Goal: Task Accomplishment & Management: Complete application form

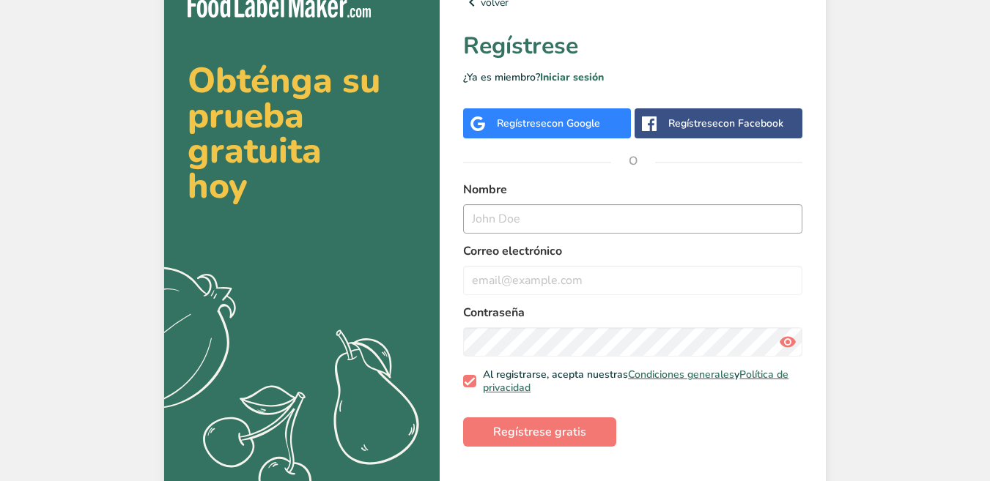
scroll to position [33, 0]
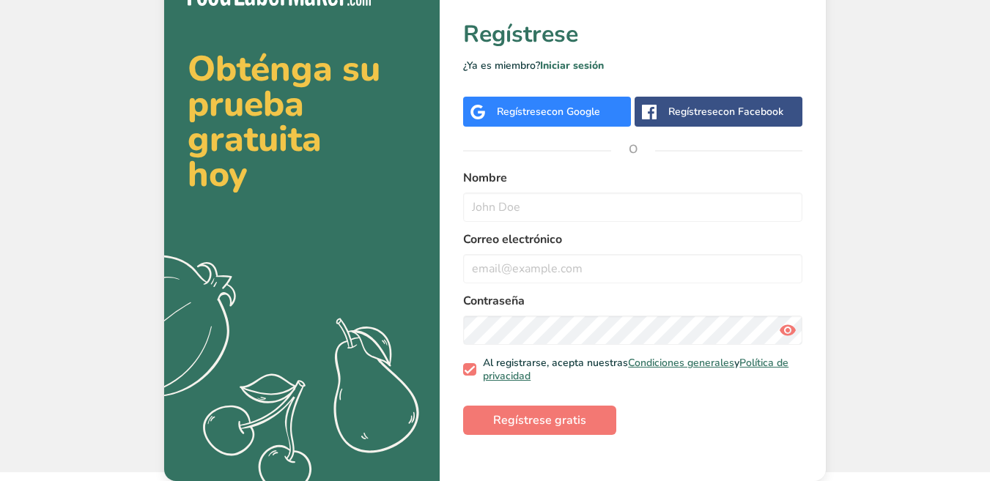
click at [553, 114] on span "con Google" at bounding box center [572, 112] width 53 height 14
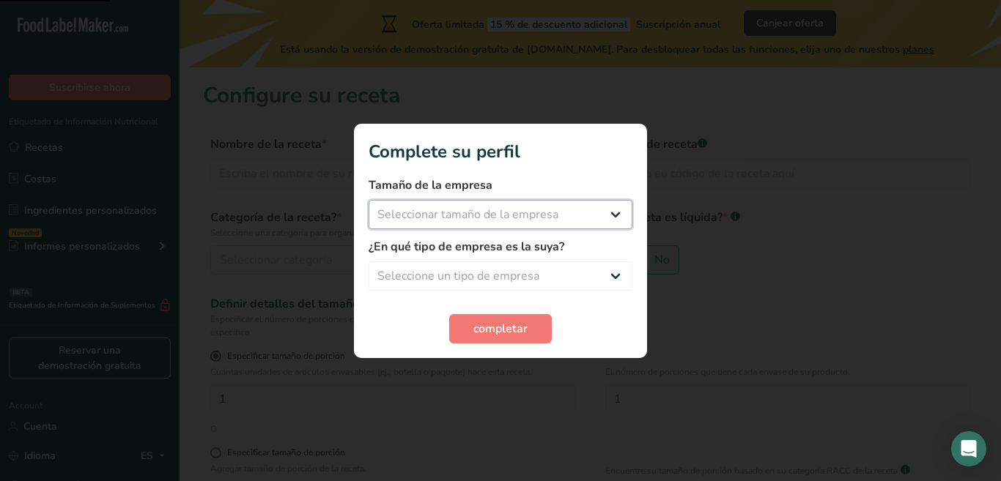
click at [576, 217] on select "Seleccionar tamaño de la empresa Menos de 10 empleados De 10 a 50 empleados De …" at bounding box center [500, 214] width 264 height 29
select select "1"
click at [368, 200] on select "Seleccionar tamaño de la empresa Menos de 10 empleados De 10 a 50 empleados De …" at bounding box center [500, 214] width 264 height 29
click at [448, 212] on select "Menos de 10 empleados De 10 a 50 empleados De 51 a 500 empleados Más de 500 emp…" at bounding box center [500, 214] width 264 height 29
click at [524, 221] on select "Menos de 10 empleados De 10 a 50 empleados De 51 a 500 empleados Más de 500 emp…" at bounding box center [500, 214] width 264 height 29
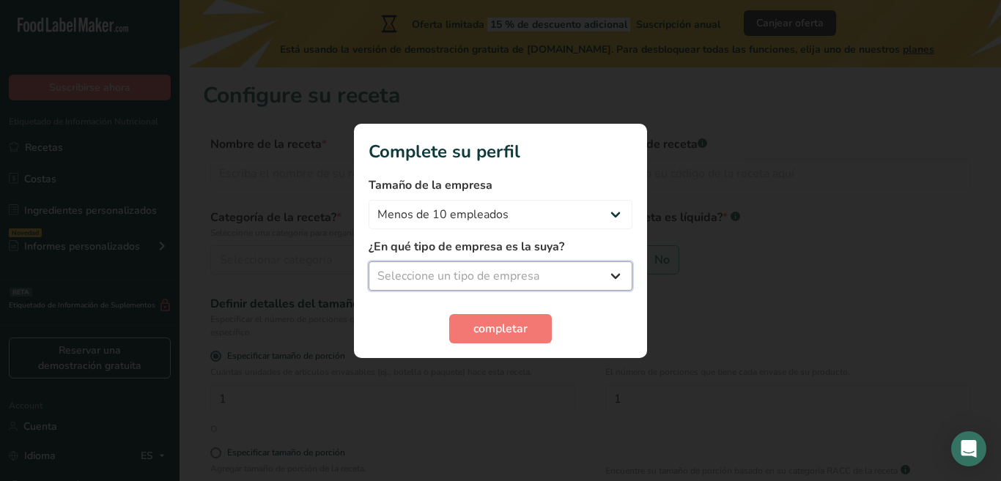
click at [534, 271] on select "Seleccione un tipo de empresa Fabricante de alimentos envasados Restaurante y c…" at bounding box center [500, 276] width 264 height 29
select select "7"
click at [368, 262] on select "Seleccione un tipo de empresa Fabricante de alimentos envasados Restaurante y c…" at bounding box center [500, 276] width 264 height 29
click at [541, 327] on button "completar" at bounding box center [500, 328] width 103 height 29
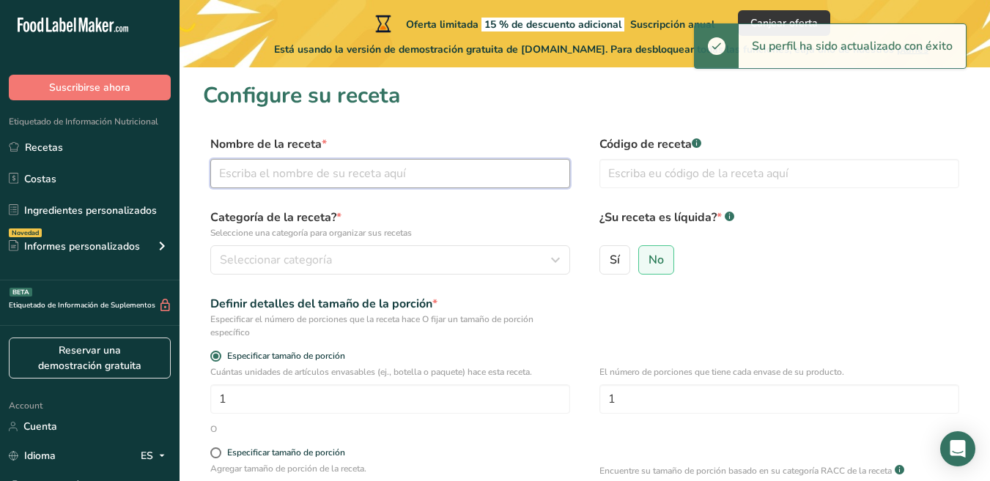
click at [490, 171] on input "text" at bounding box center [390, 173] width 360 height 29
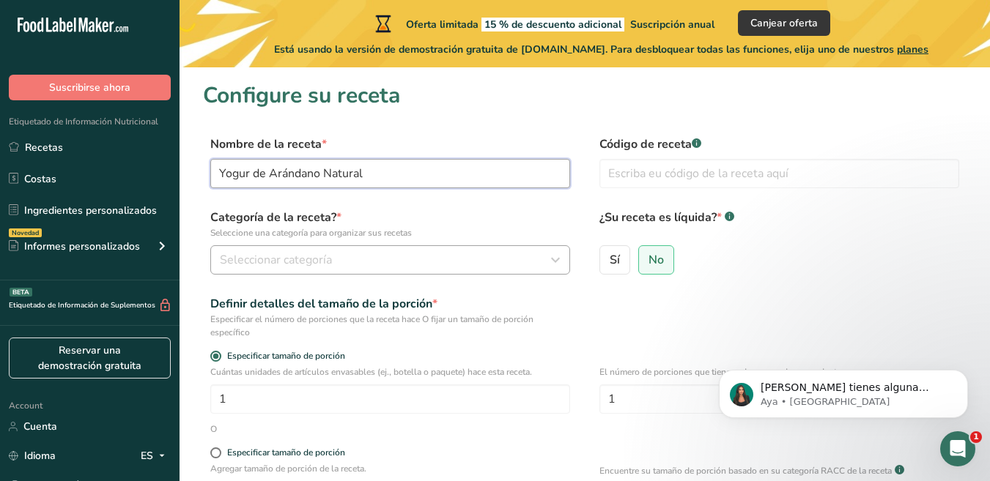
type input "Yogur de Arándano Natural"
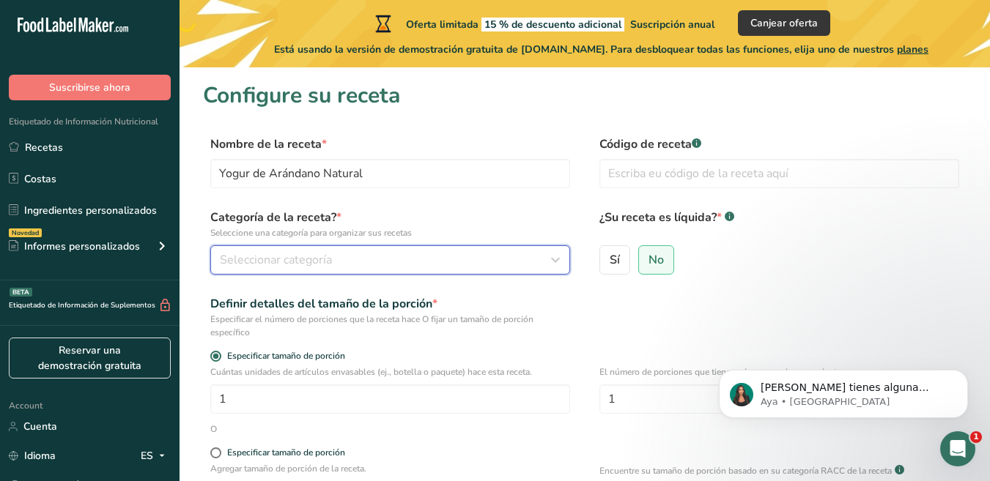
click at [418, 260] on div "Seleccionar categoría" at bounding box center [386, 260] width 332 height 18
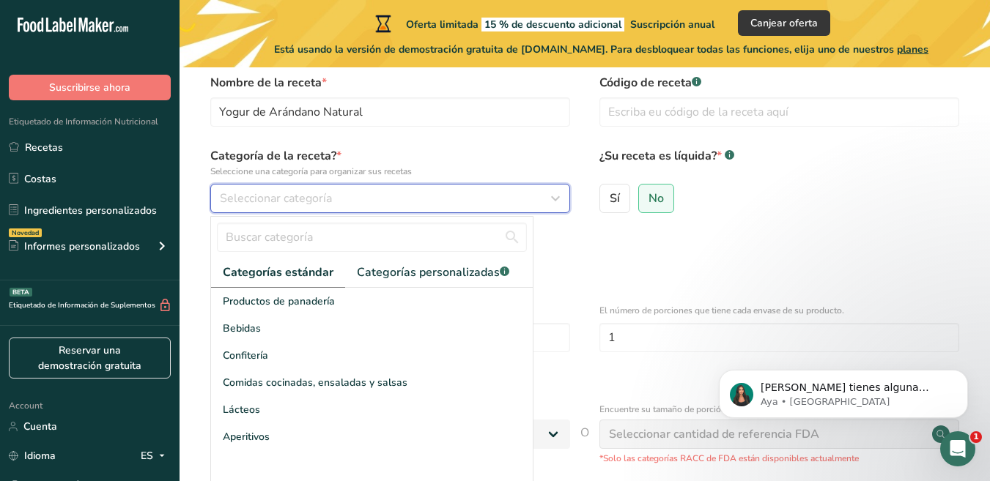
scroll to position [147, 0]
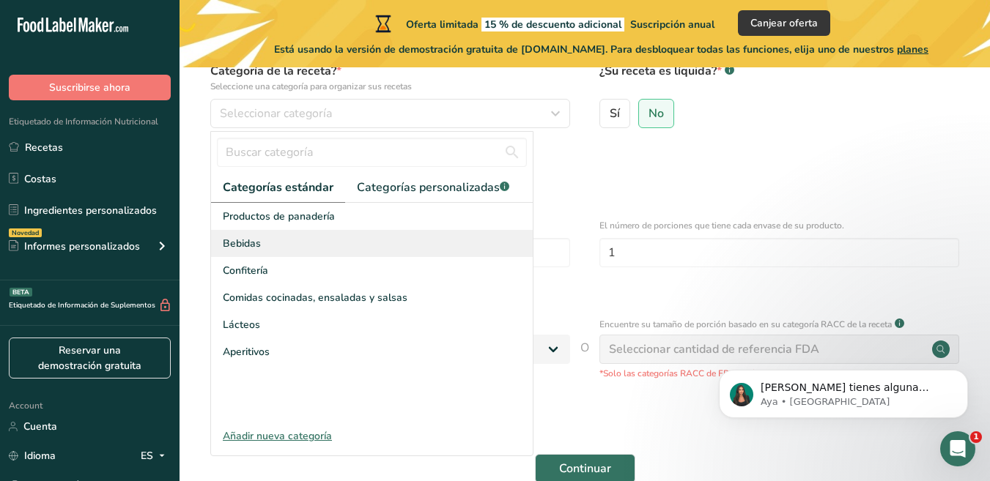
click at [348, 247] on div "Bebidas" at bounding box center [372, 243] width 322 height 27
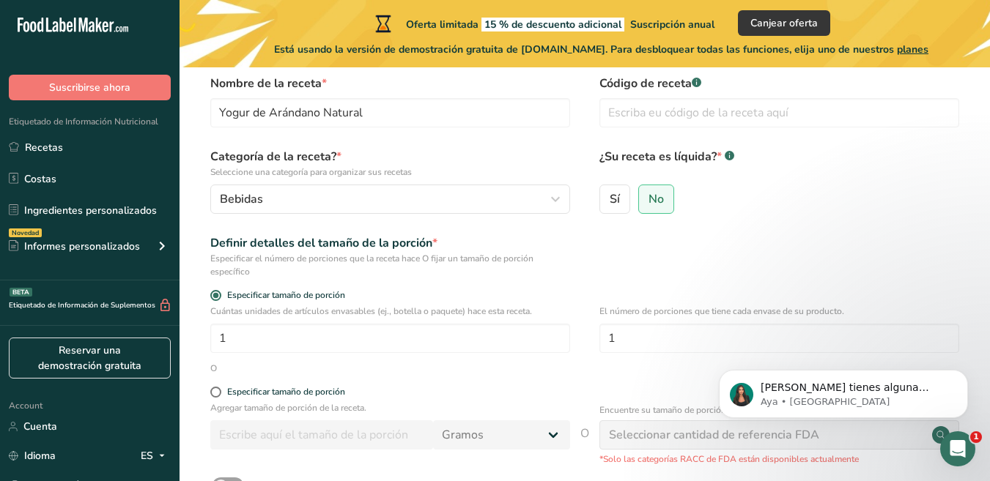
scroll to position [0, 0]
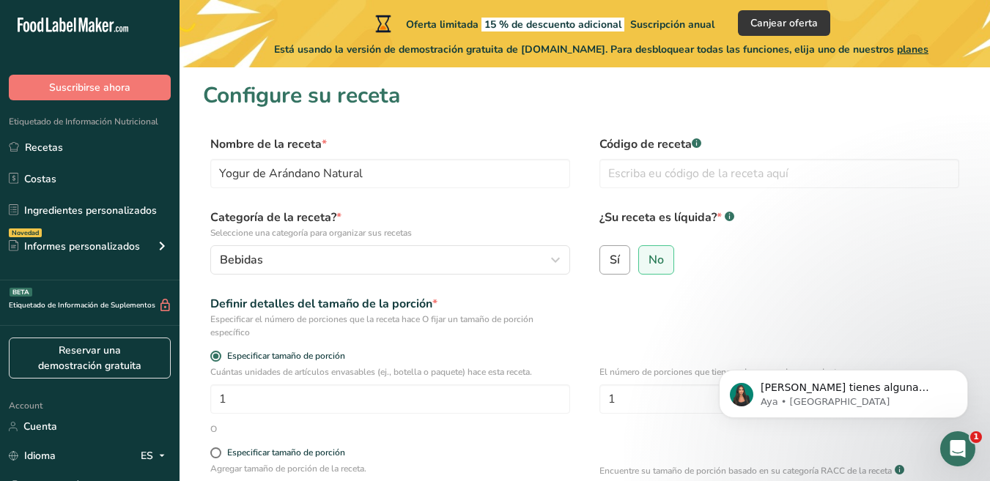
click at [629, 267] on label "Sí" at bounding box center [614, 259] width 31 height 29
click at [609, 264] on input "Sí" at bounding box center [605, 260] width 10 height 10
radio input "true"
radio input "false"
select select "22"
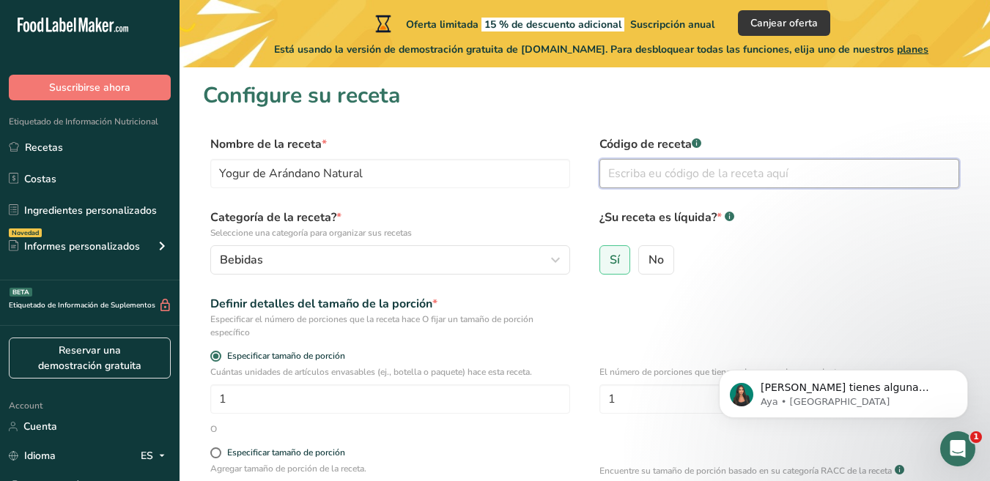
click at [689, 177] on input "text" at bounding box center [779, 173] width 360 height 29
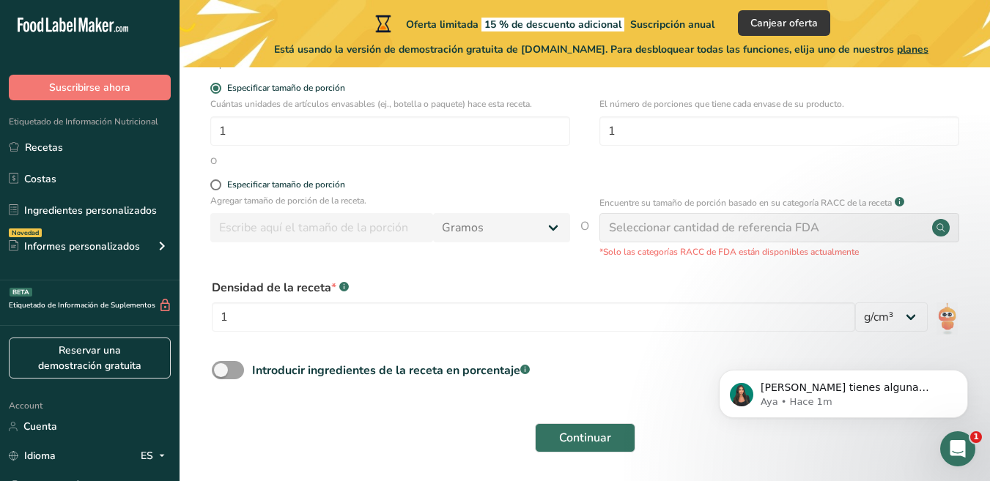
scroll to position [293, 0]
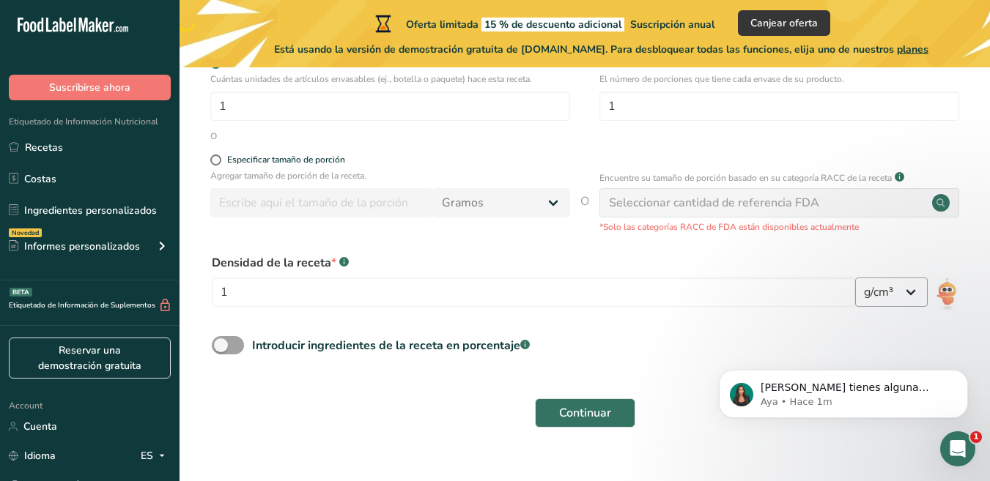
type input "YAR-2025-01"
click at [908, 298] on select "lb/pie³ g/cm³" at bounding box center [891, 292] width 73 height 29
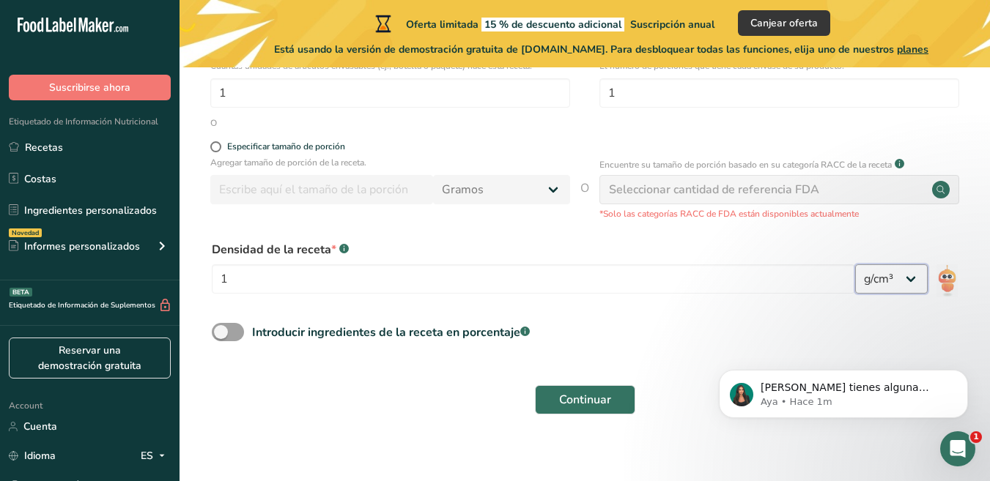
scroll to position [319, 0]
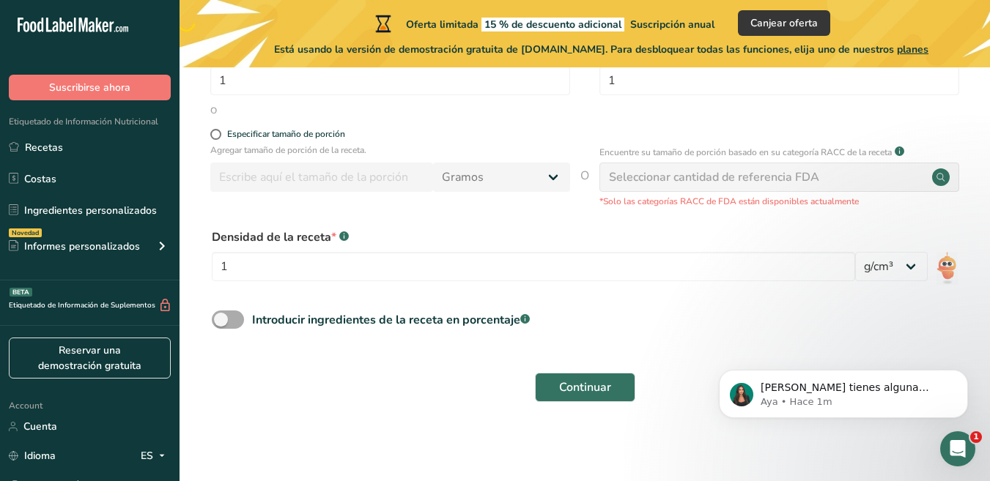
drag, startPoint x: 210, startPoint y: 322, endPoint x: 220, endPoint y: 322, distance: 10.3
click at [211, 322] on div "Introducir ingredientes de la receta en porcentaje .a-a{fill:#347362;}.b-a{fill…" at bounding box center [584, 326] width 763 height 30
click at [226, 322] on span at bounding box center [228, 320] width 32 height 18
click at [221, 322] on input "Introducir ingredientes de la receta en porcentaje .a-a{fill:#347362;}.b-a{fill…" at bounding box center [217, 320] width 10 height 10
checkbox input "true"
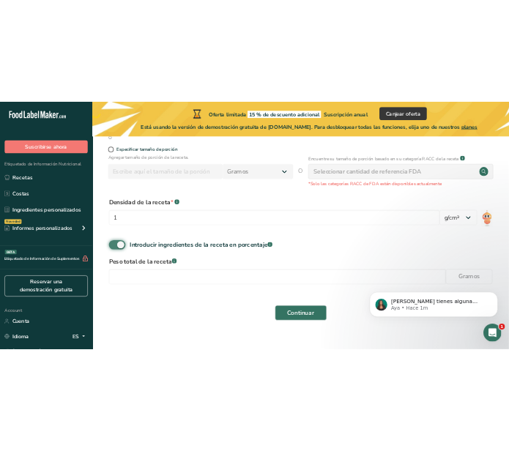
scroll to position [383, 0]
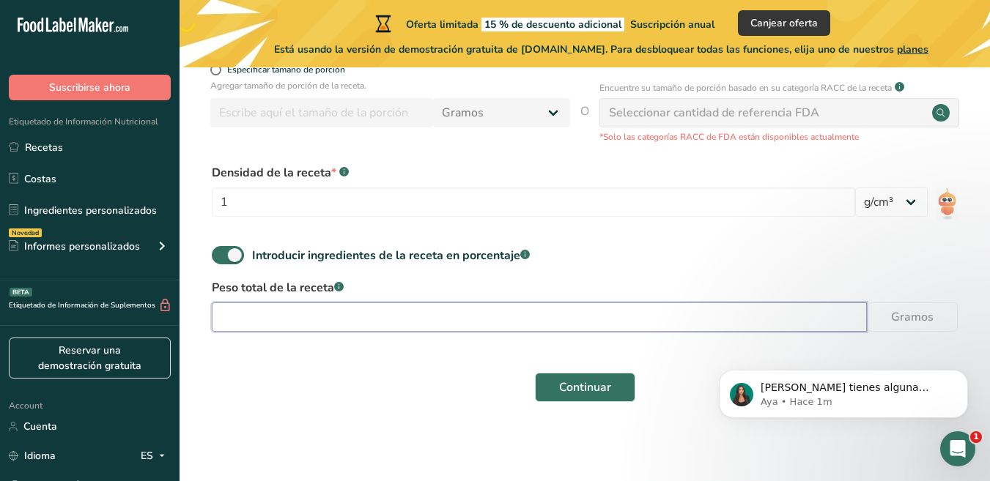
click at [372, 321] on input "number" at bounding box center [539, 317] width 655 height 29
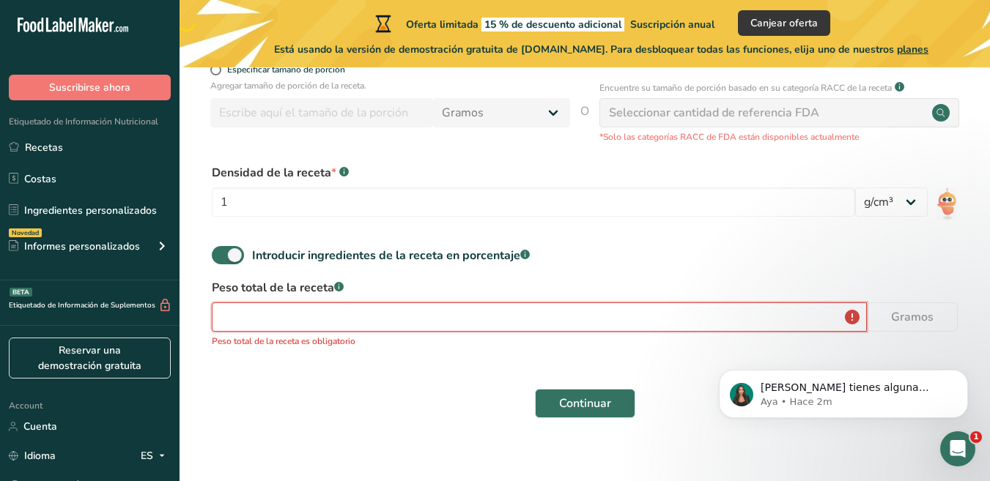
click at [294, 314] on input "number" at bounding box center [539, 317] width 655 height 29
click at [445, 323] on input "number" at bounding box center [539, 317] width 655 height 29
click at [447, 324] on input "number" at bounding box center [539, 317] width 655 height 29
click at [264, 335] on p "Peso total de la receta es obligatorio" at bounding box center [585, 341] width 746 height 13
click at [273, 319] on input "number" at bounding box center [539, 317] width 655 height 29
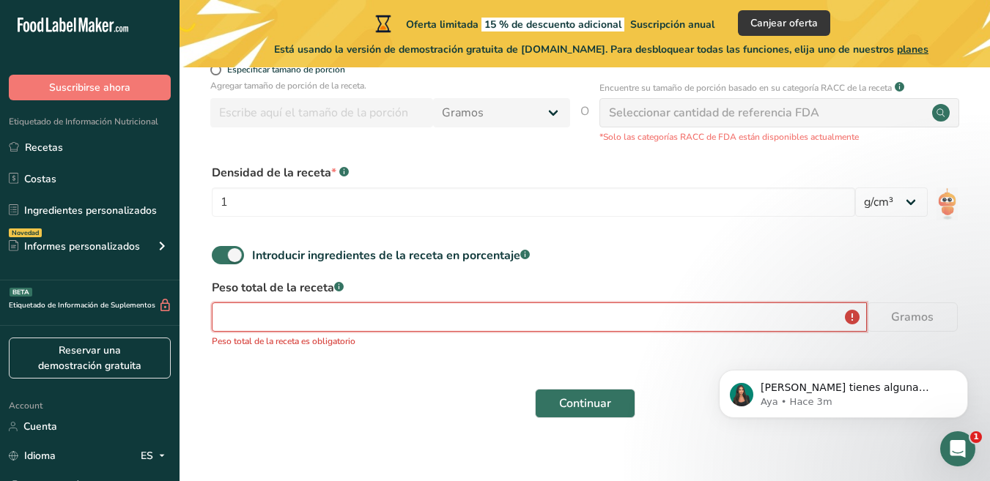
click at [346, 316] on input "number" at bounding box center [539, 317] width 655 height 29
select select "22"
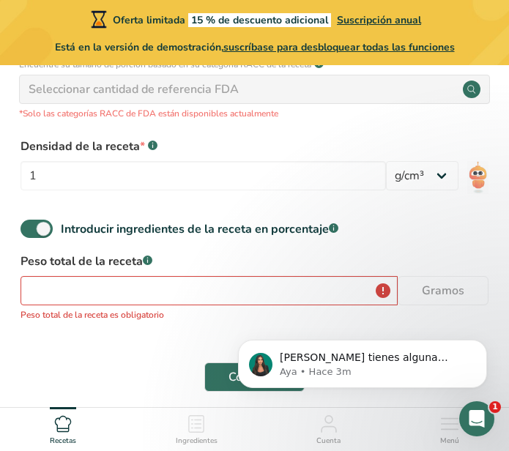
scroll to position [676, 0]
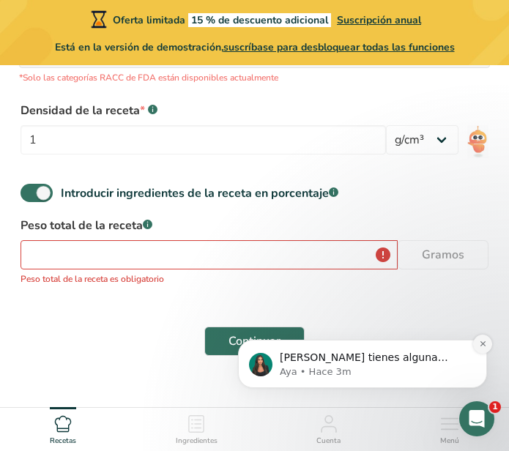
click at [480, 347] on icon "Dismiss notification" at bounding box center [483, 344] width 8 height 8
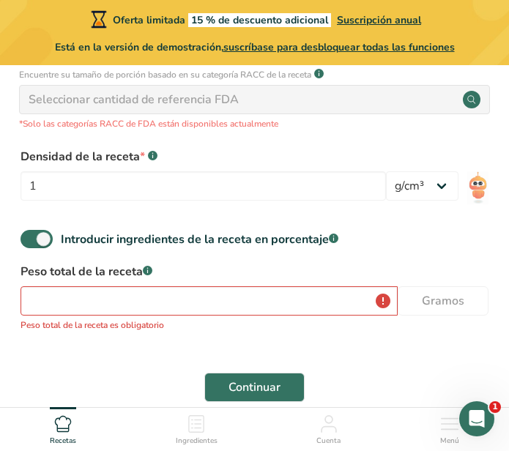
scroll to position [631, 0]
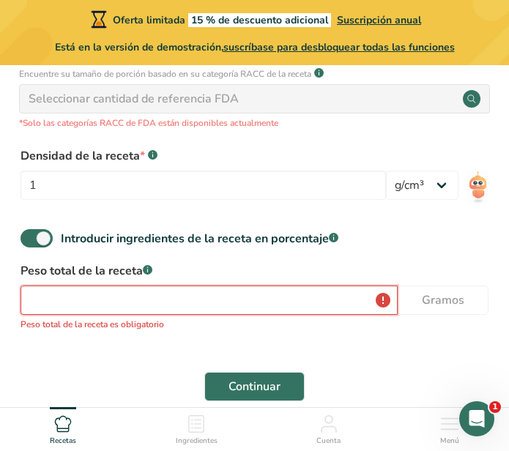
click at [204, 307] on input "number" at bounding box center [209, 300] width 377 height 29
click at [253, 295] on input "number" at bounding box center [209, 300] width 377 height 29
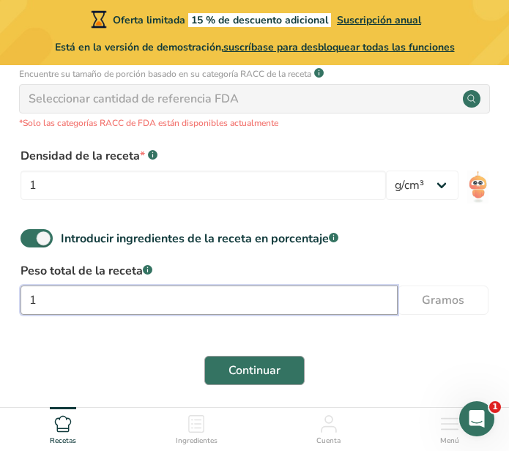
type input "1"
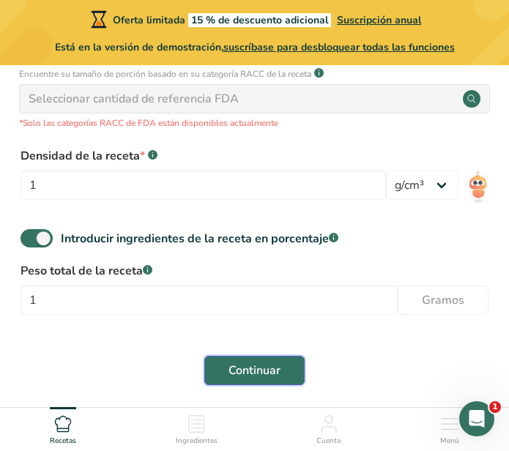
click at [260, 356] on button "Continuar" at bounding box center [254, 370] width 100 height 29
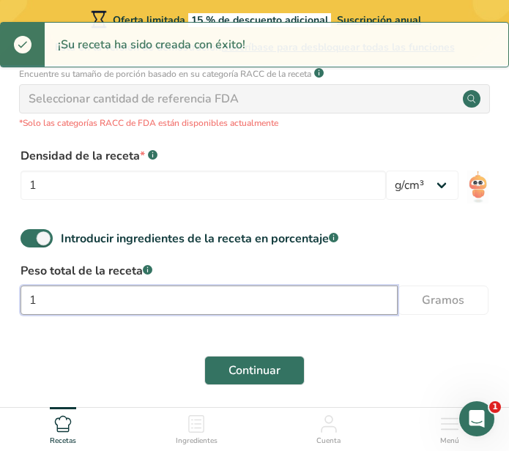
click at [261, 295] on input "1" at bounding box center [209, 300] width 377 height 29
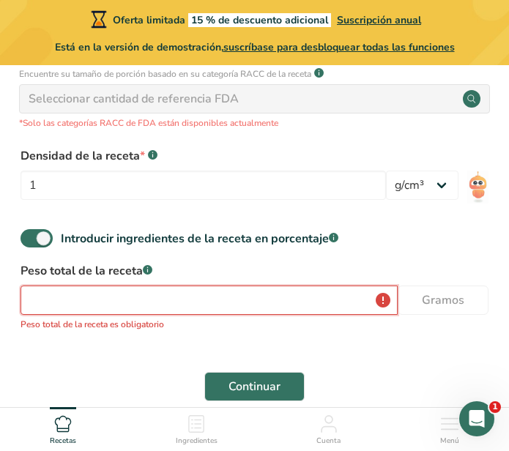
type input "1"
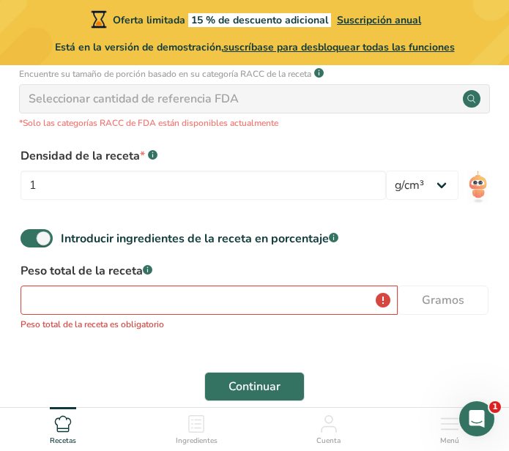
click at [459, 322] on div "Peso total de la receta .a-a{fill:#347362;}.b-a{fill:#fff;} Gramos Peso total d…" at bounding box center [255, 301] width 486 height 78
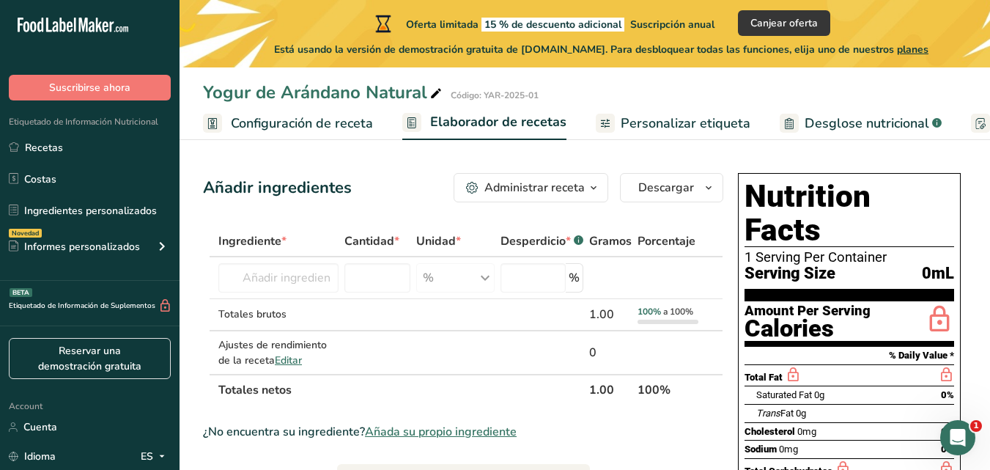
scroll to position [147, 0]
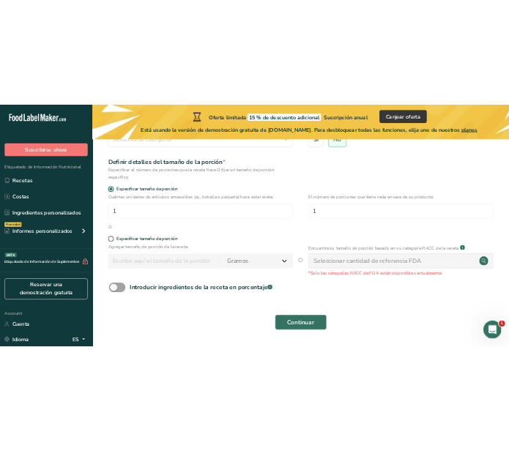
scroll to position [166, 0]
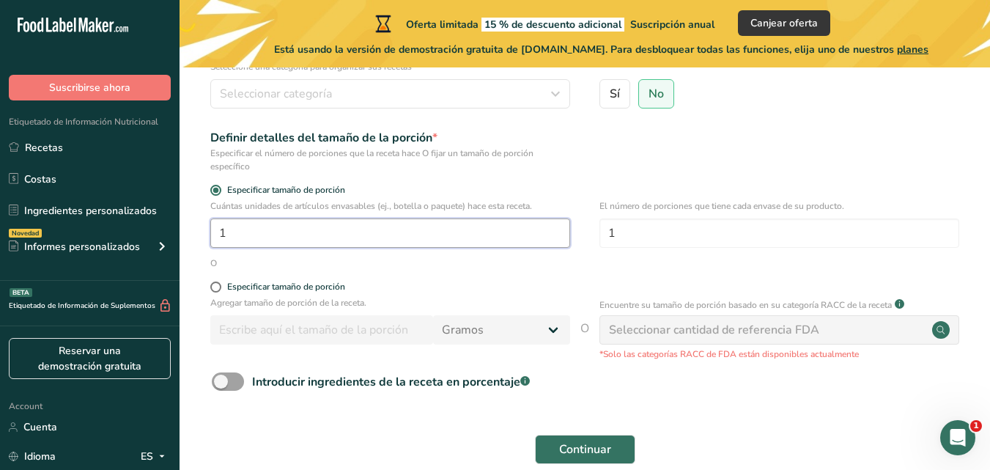
click at [327, 233] on input "1" at bounding box center [390, 232] width 360 height 29
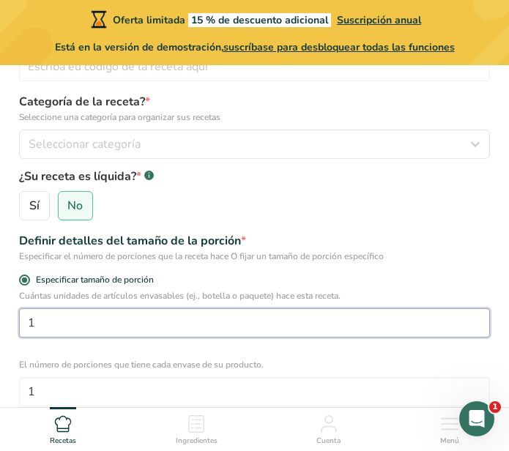
click at [138, 322] on input "1" at bounding box center [254, 322] width 471 height 29
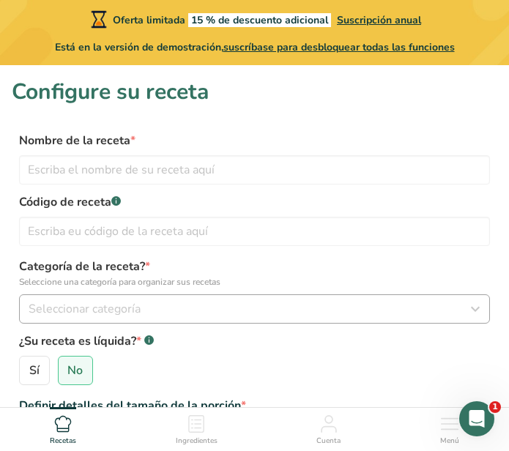
scroll to position [0, 0]
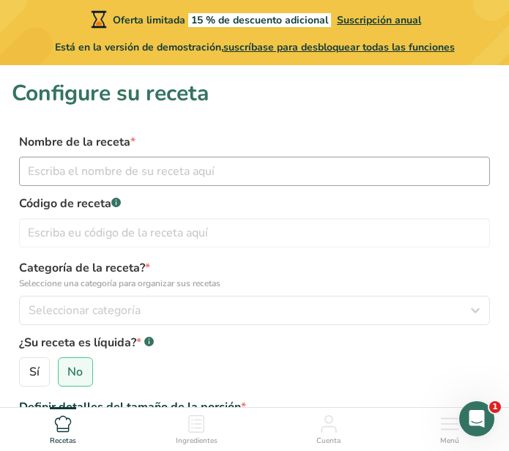
type input "1.002"
click at [191, 174] on input "text" at bounding box center [254, 171] width 471 height 29
type input "Yogur de Arándano Natural"
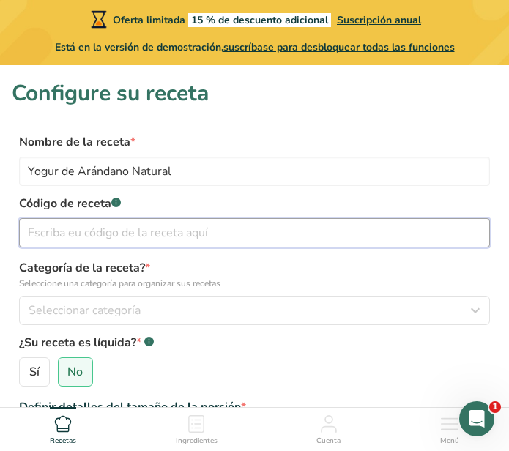
click at [175, 243] on input "text" at bounding box center [254, 232] width 471 height 29
type input "YAR-2025-01"
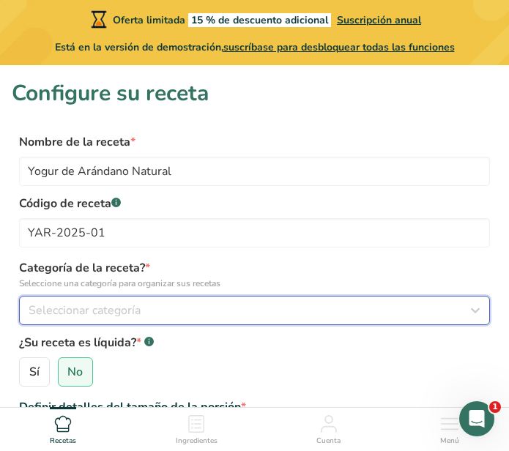
click at [193, 296] on button "Seleccionar categoría" at bounding box center [254, 310] width 471 height 29
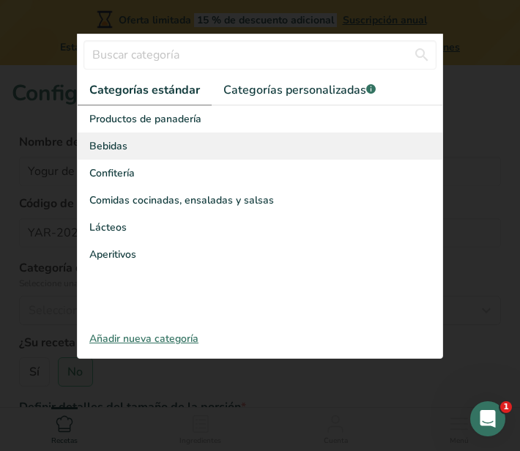
click at [192, 149] on div "Bebidas" at bounding box center [260, 146] width 365 height 27
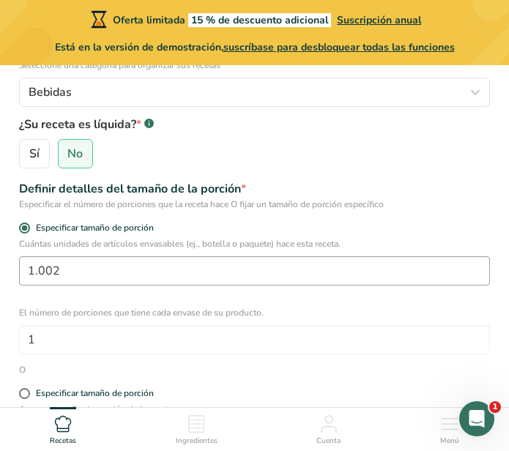
scroll to position [220, 0]
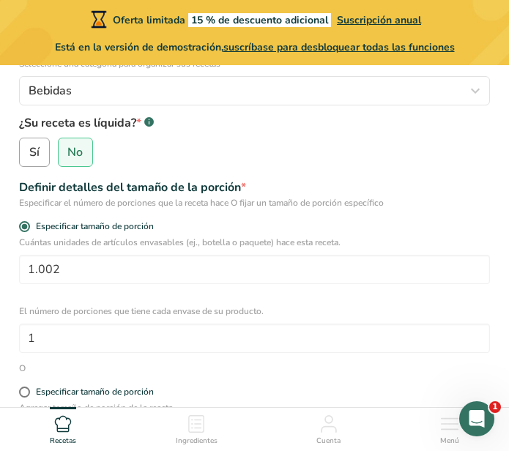
click at [42, 159] on label "Sí" at bounding box center [34, 152] width 31 height 29
click at [29, 157] on input "Sí" at bounding box center [25, 153] width 10 height 10
radio input "true"
radio input "false"
select select "22"
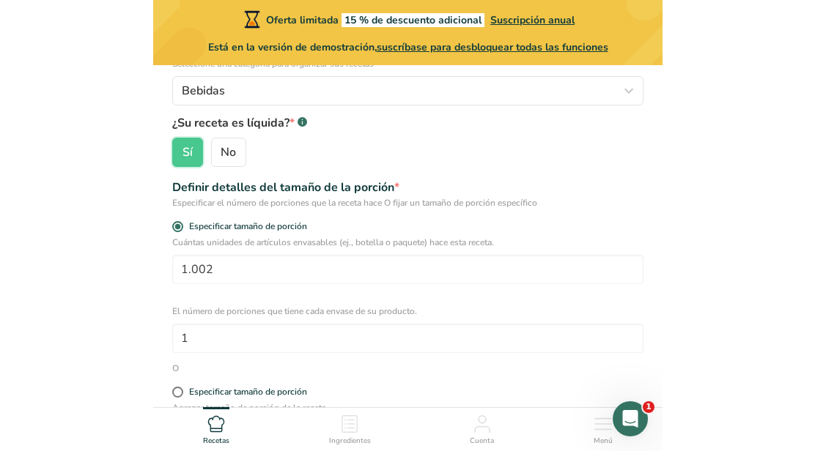
scroll to position [293, 0]
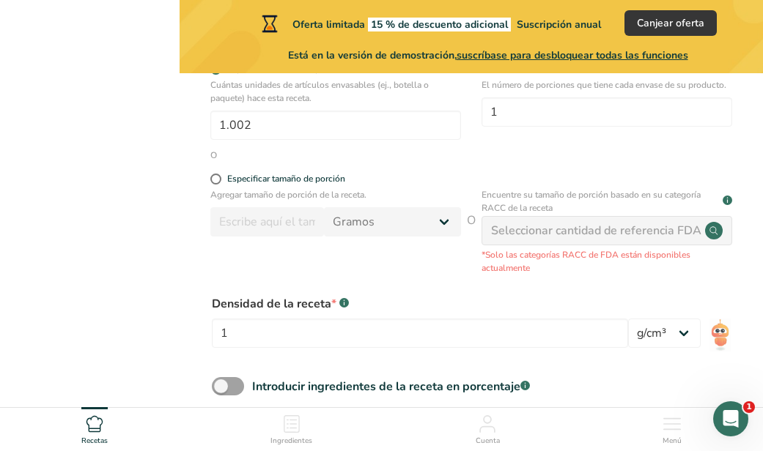
select select "22"
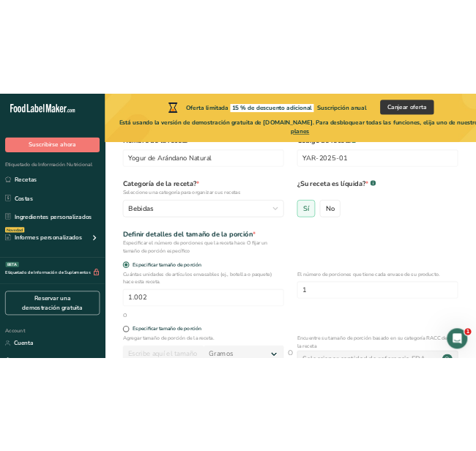
scroll to position [220, 0]
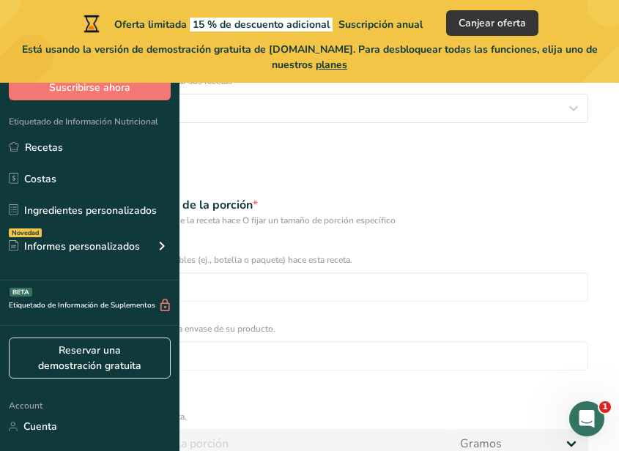
select select "22"
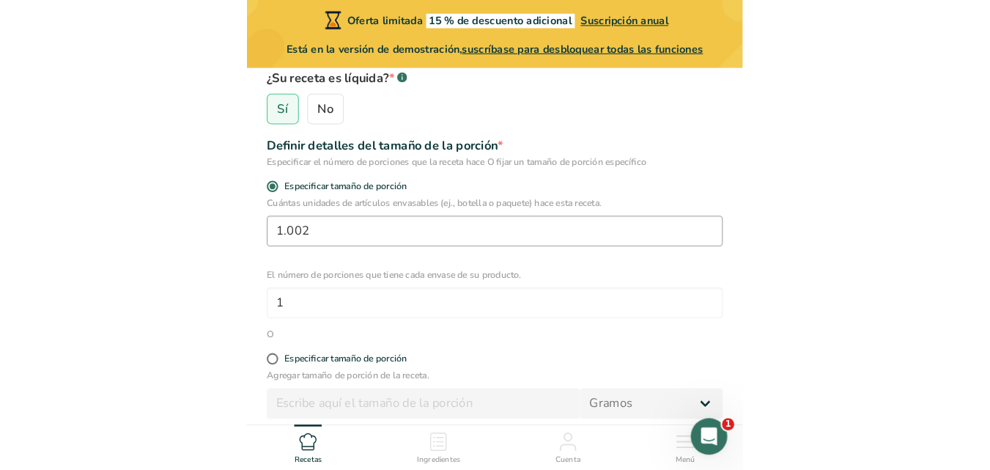
scroll to position [293, 0]
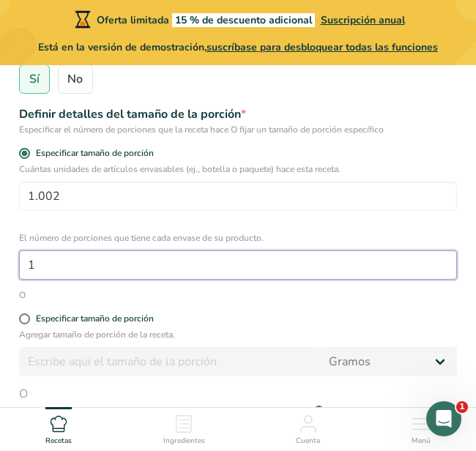
click at [218, 279] on input "1" at bounding box center [238, 265] width 438 height 29
type input "200"
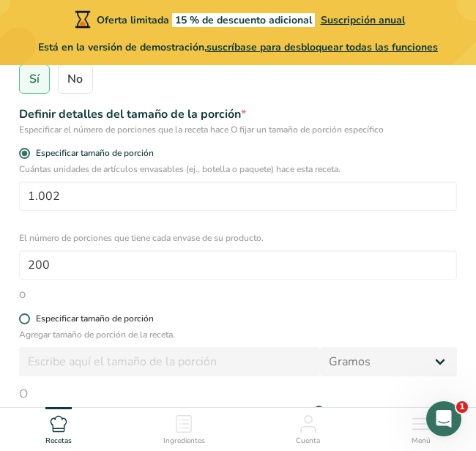
click at [123, 319] on div "Especificar tamaño de porción" at bounding box center [95, 319] width 118 height 11
click at [29, 319] on input "Especificar tamaño de porción" at bounding box center [24, 319] width 10 height 10
radio input "true"
radio input "false"
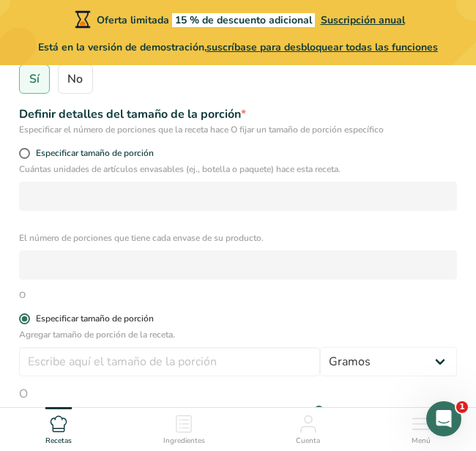
click at [95, 322] on div "Especificar tamaño de porción" at bounding box center [95, 319] width 118 height 11
click at [29, 322] on input "Especificar tamaño de porción" at bounding box center [24, 319] width 10 height 10
click at [98, 316] on div "Especificar tamaño de porción" at bounding box center [95, 319] width 118 height 11
click at [29, 316] on input "Especificar tamaño de porción" at bounding box center [24, 319] width 10 height 10
click at [33, 320] on span "Especificar tamaño de porción" at bounding box center [92, 319] width 124 height 11
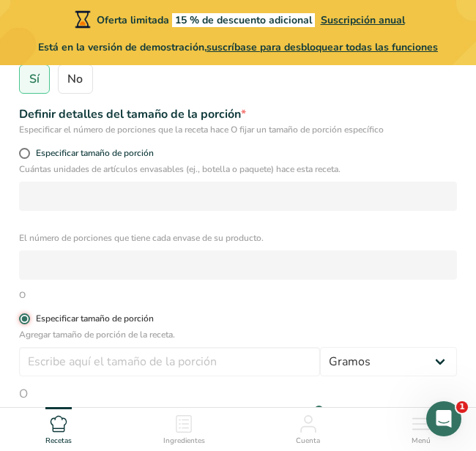
click at [29, 320] on input "Especificar tamaño de porción" at bounding box center [24, 319] width 10 height 10
click at [26, 319] on span at bounding box center [24, 319] width 11 height 11
click at [26, 319] on input "Especificar tamaño de porción" at bounding box center [24, 319] width 10 height 10
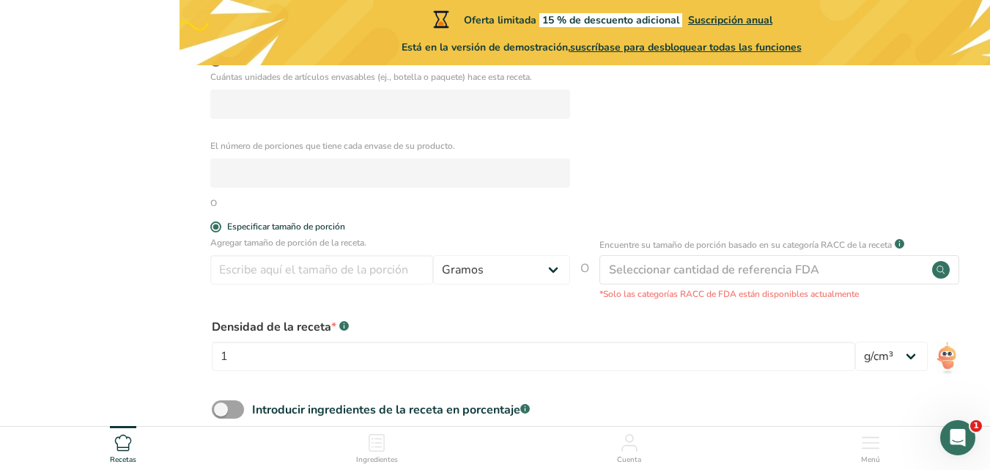
select select "22"
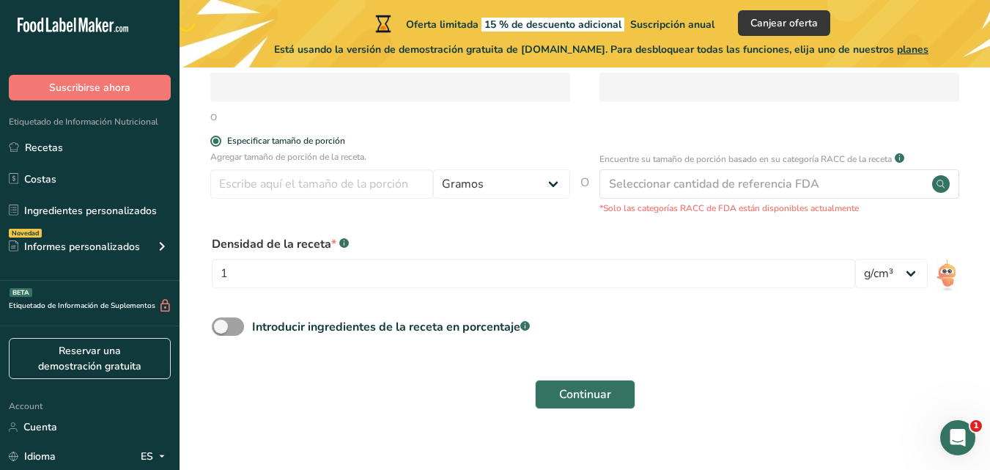
scroll to position [330, 0]
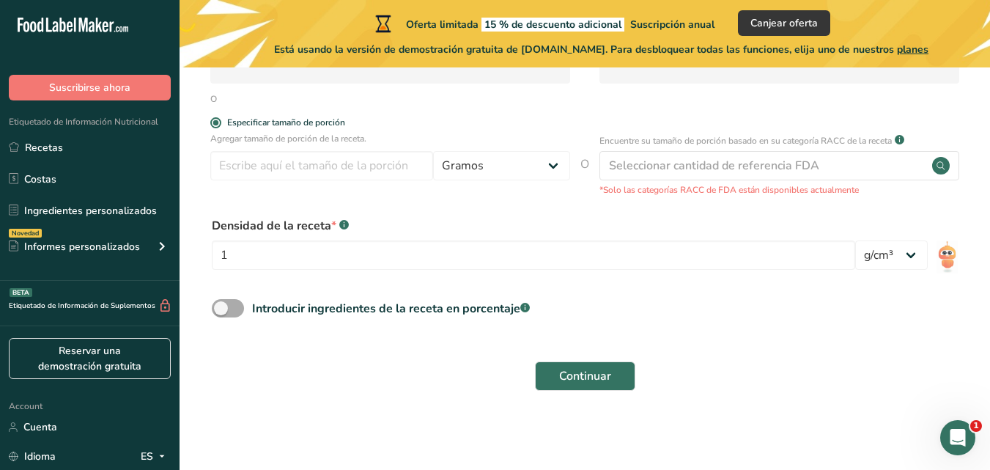
click at [230, 308] on span at bounding box center [228, 308] width 32 height 18
click at [221, 308] on input "Introducir ingredientes de la receta en porcentaje .a-a{fill:#347362;}.b-a{fill…" at bounding box center [217, 308] width 10 height 10
checkbox input "true"
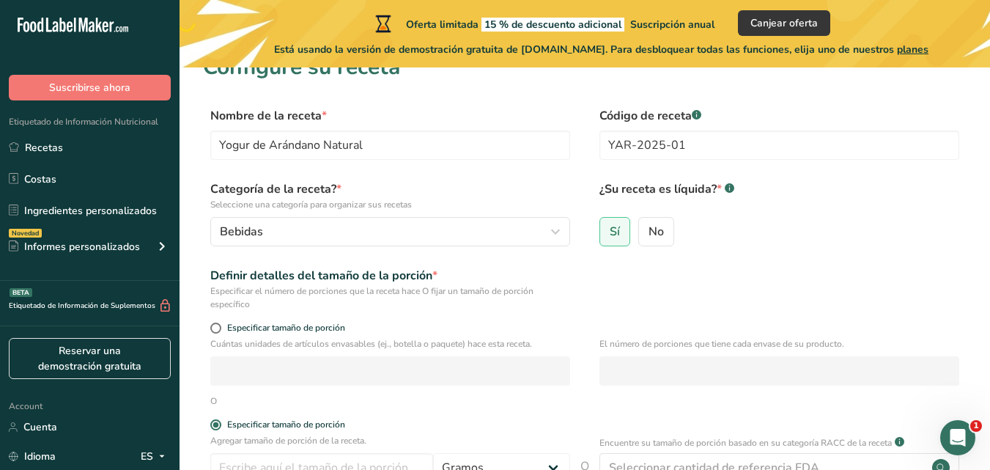
scroll to position [175, 0]
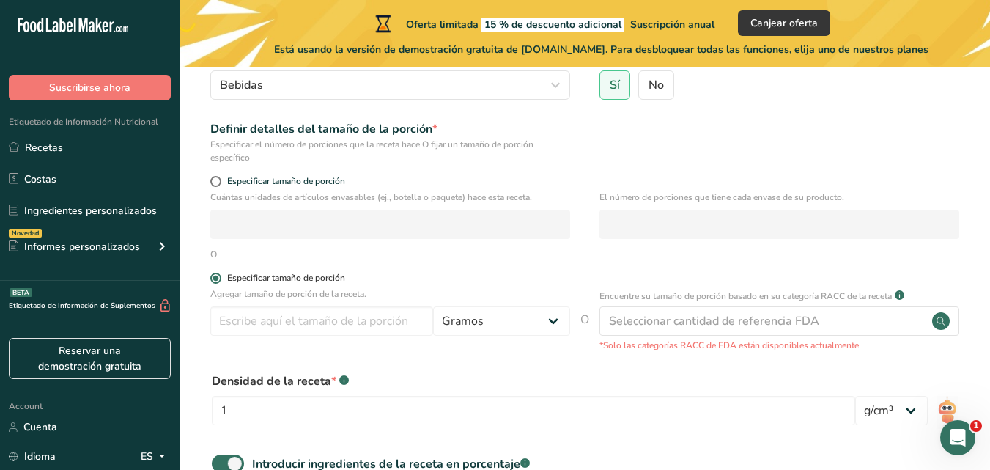
click at [216, 278] on span at bounding box center [215, 278] width 11 height 11
click at [216, 278] on input "Especificar tamaño de porción" at bounding box center [215, 278] width 10 height 10
click at [216, 278] on span at bounding box center [215, 278] width 11 height 11
click at [216, 278] on input "Especificar tamaño de porción" at bounding box center [215, 278] width 10 height 10
click at [218, 181] on span at bounding box center [215, 181] width 11 height 11
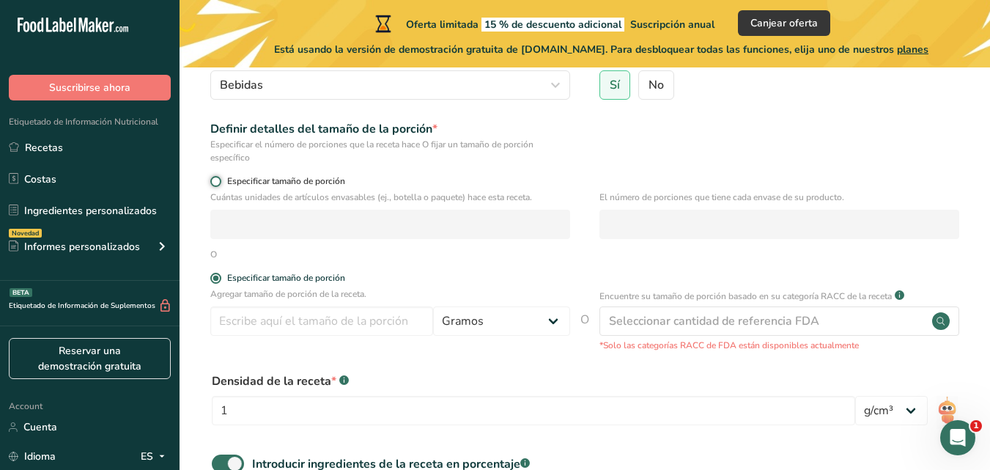
click at [218, 181] on input "Especificar tamaño de porción" at bounding box center [215, 182] width 10 height 10
radio input "true"
radio input "false"
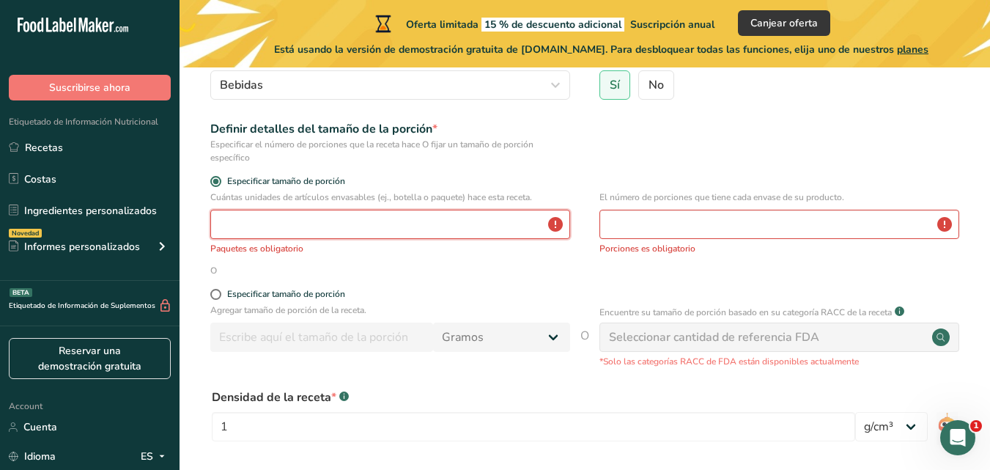
click at [360, 228] on input "number" at bounding box center [390, 224] width 360 height 29
click at [658, 231] on input "number" at bounding box center [779, 224] width 360 height 29
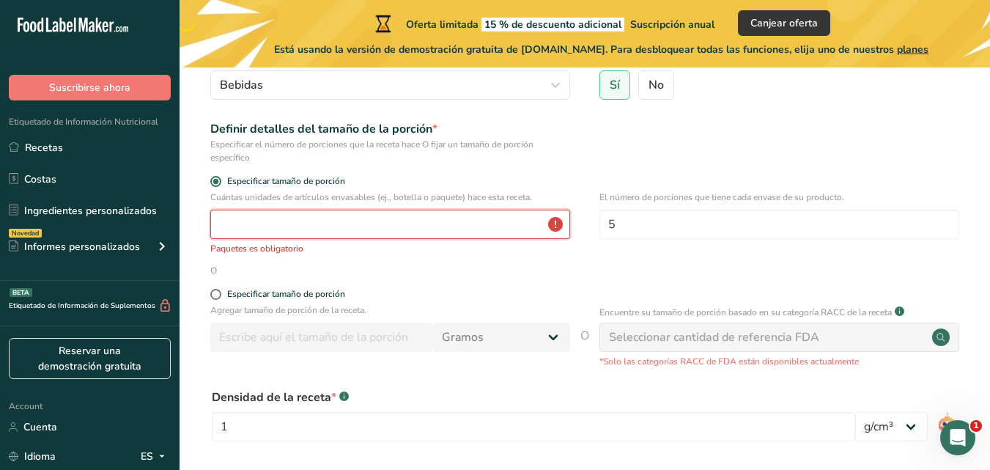
click at [489, 233] on input "number" at bounding box center [390, 224] width 360 height 29
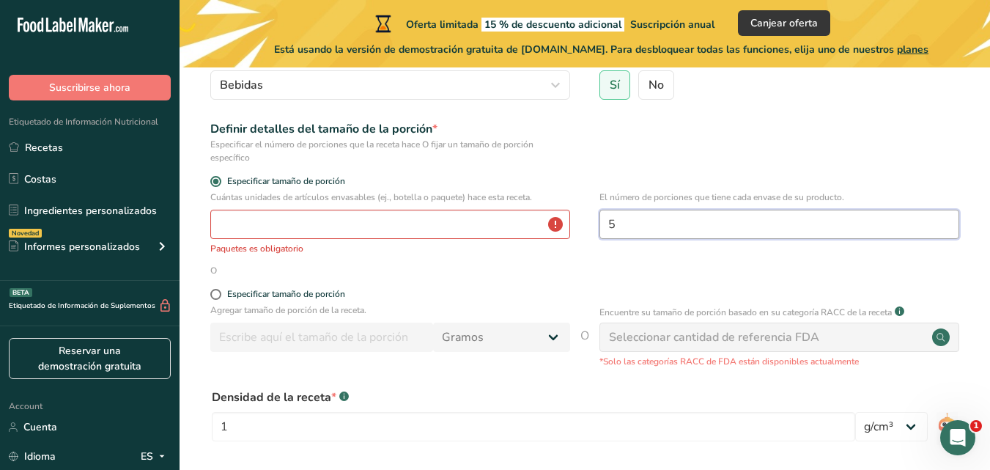
click at [631, 231] on input "5" at bounding box center [779, 224] width 360 height 29
type input "5"
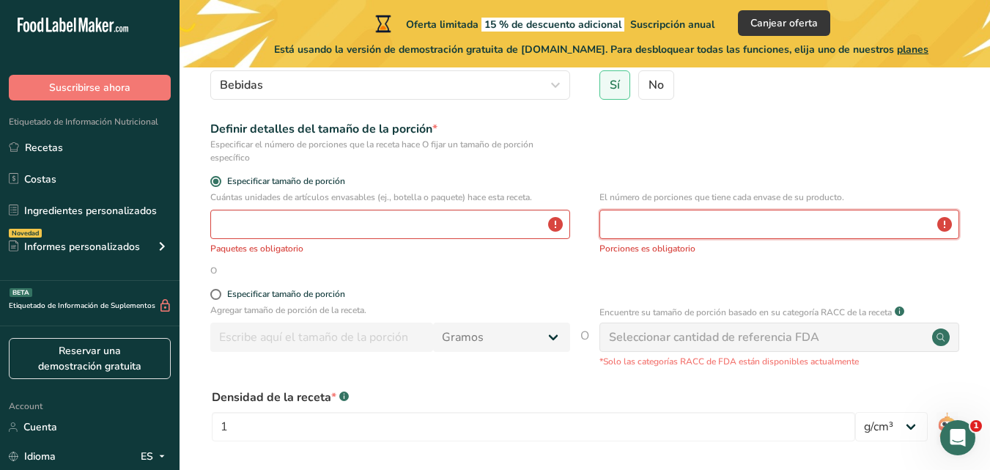
type input "5"
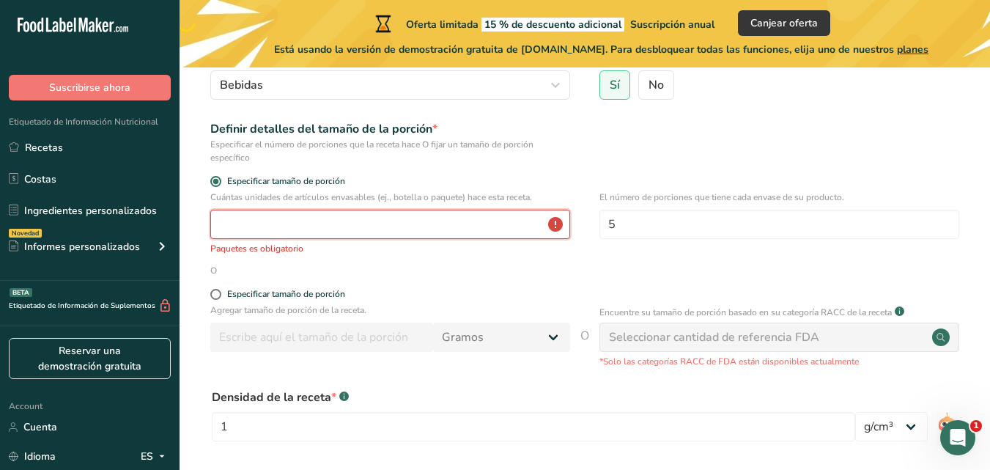
click at [315, 234] on input "number" at bounding box center [390, 224] width 360 height 29
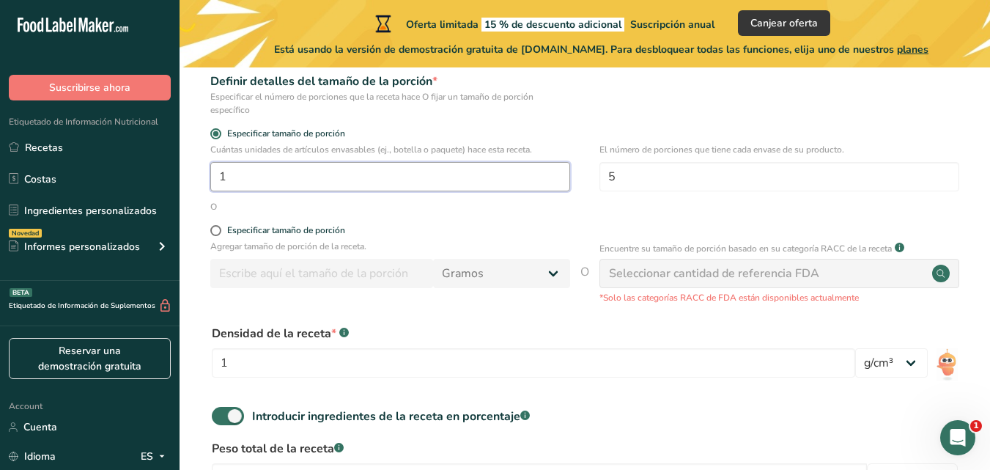
scroll to position [248, 0]
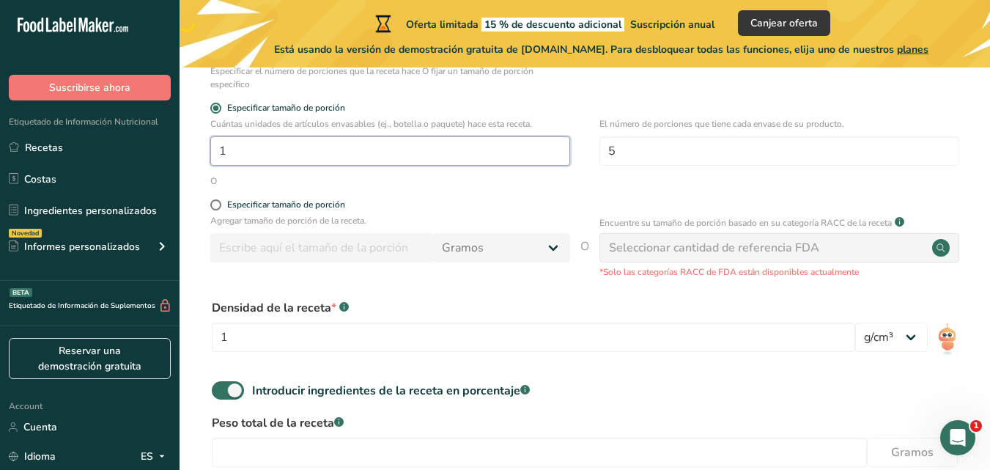
type input "1"
click at [242, 212] on div "Especificar tamaño de porción" at bounding box center [390, 206] width 360 height 15
click at [206, 212] on div "Especificar tamaño de porción" at bounding box center [584, 206] width 763 height 15
click at [216, 207] on span at bounding box center [215, 204] width 11 height 11
click at [216, 207] on input "Especificar tamaño de porción" at bounding box center [215, 205] width 10 height 10
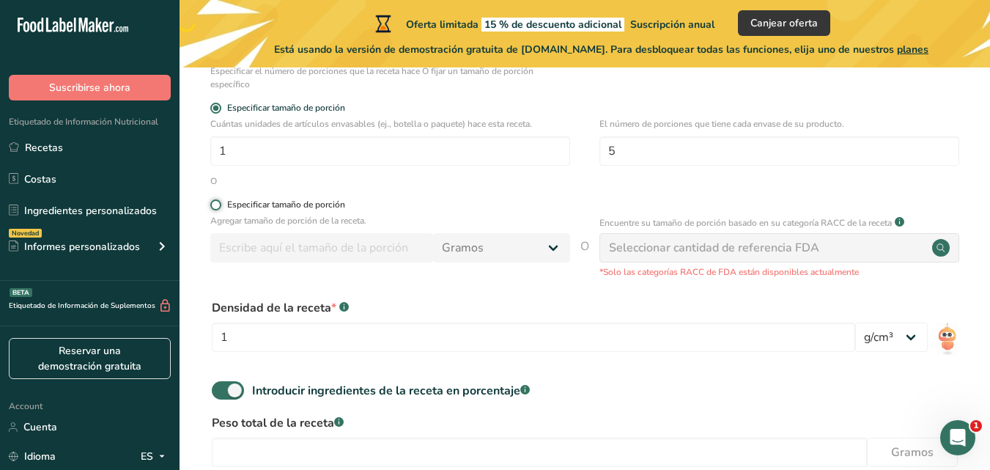
radio input "true"
radio input "false"
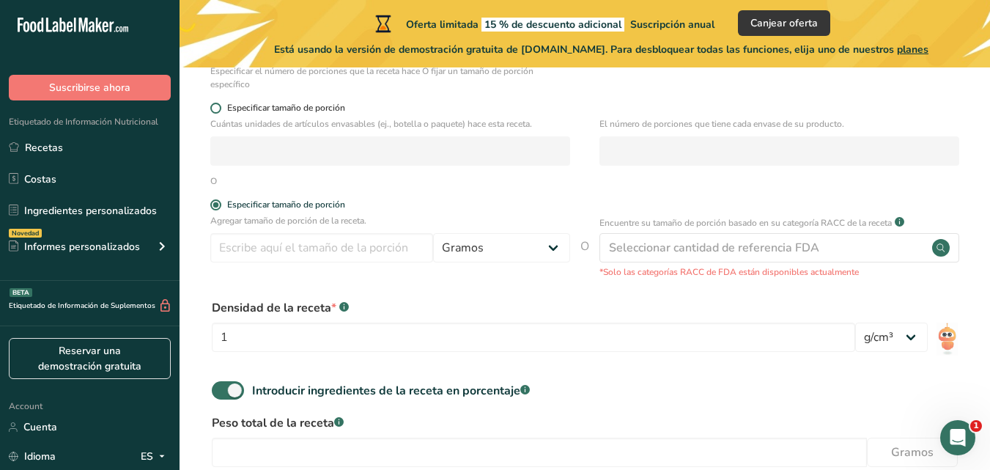
click at [218, 107] on span at bounding box center [215, 108] width 11 height 11
click at [218, 107] on input "Especificar tamaño de porción" at bounding box center [215, 108] width 10 height 10
radio input "true"
radio input "false"
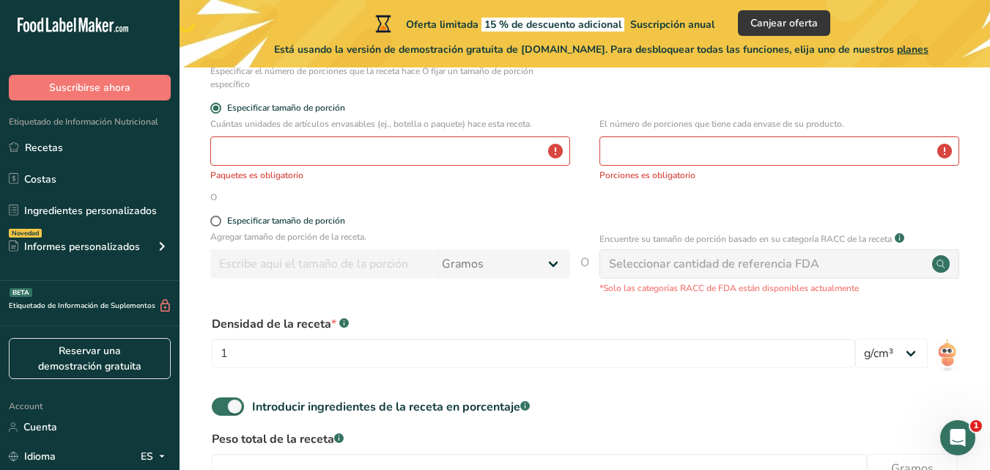
click at [257, 166] on div "Cuántas unidades de artículos envasables (ej., botella o paquete) hace esta rec…" at bounding box center [390, 149] width 360 height 64
click at [267, 155] on input "number" at bounding box center [390, 150] width 360 height 29
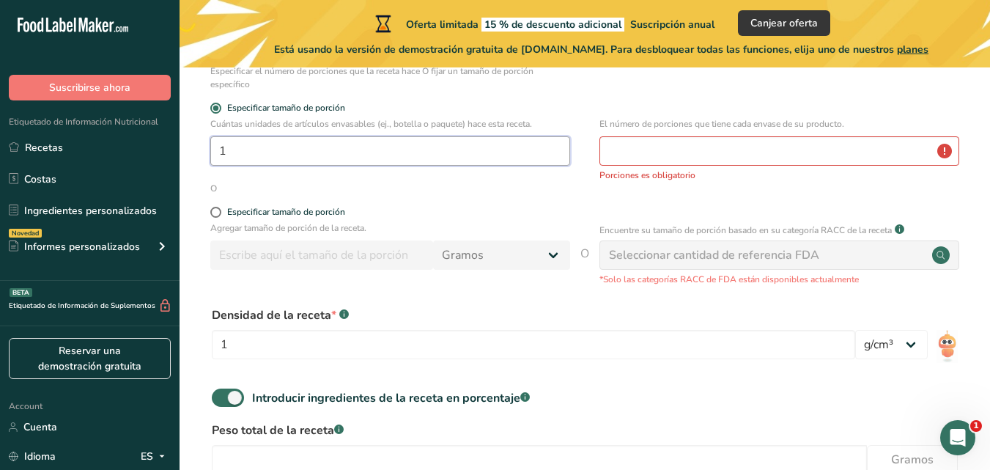
type input "1"
click at [683, 163] on input "number" at bounding box center [779, 150] width 360 height 29
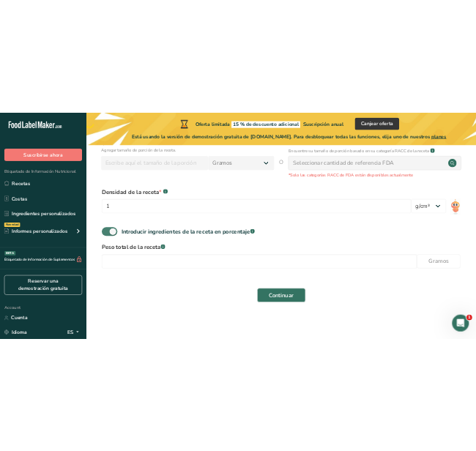
scroll to position [395, 0]
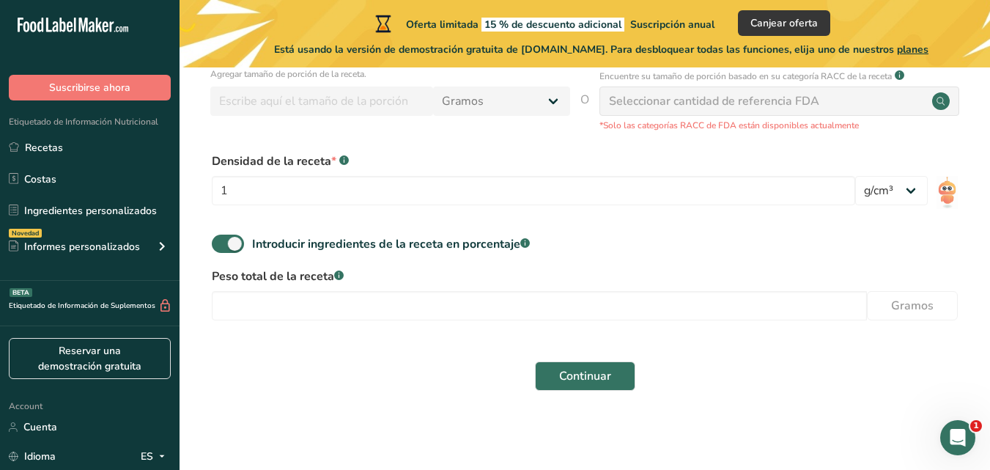
type input "5"
select select "22"
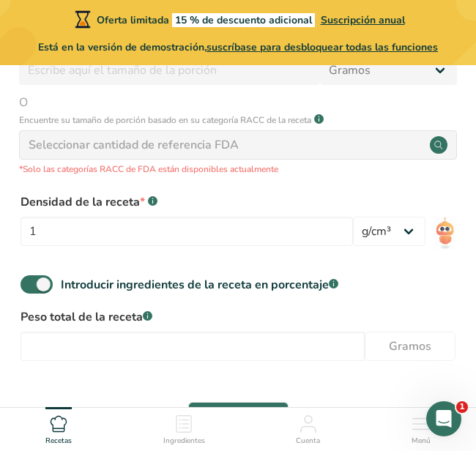
scroll to position [615, 0]
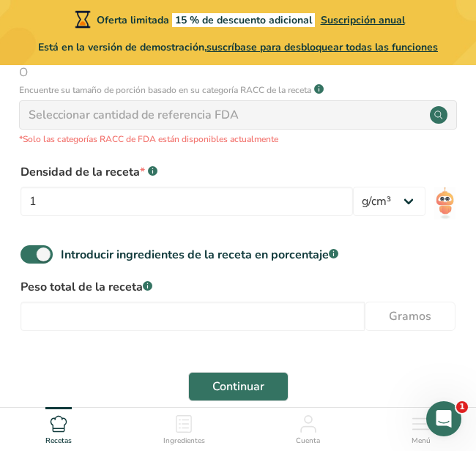
click at [197, 125] on div "Seleccionar cantidad de referencia FDA" at bounding box center [238, 114] width 438 height 29
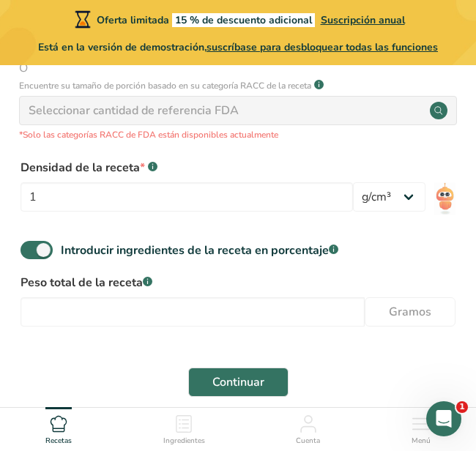
scroll to position [688, 0]
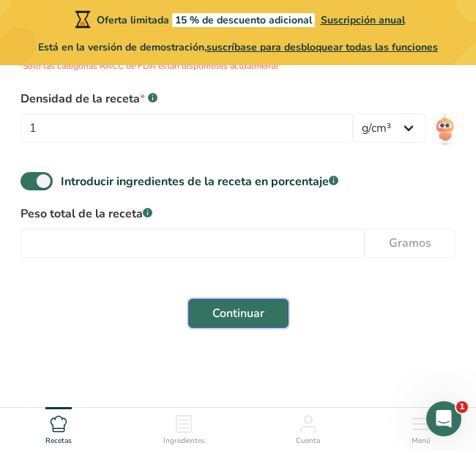
click at [218, 308] on span "Continuar" at bounding box center [238, 314] width 52 height 18
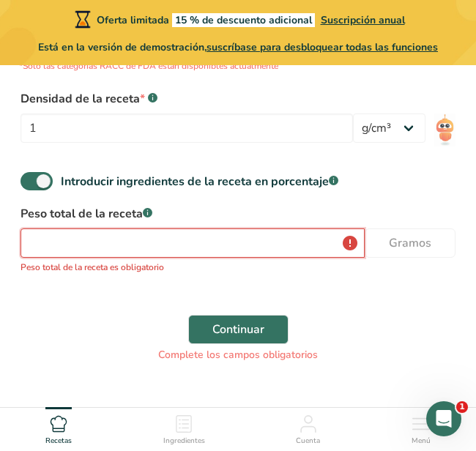
click at [236, 248] on input "number" at bounding box center [193, 243] width 344 height 29
click at [276, 245] on input "number" at bounding box center [193, 243] width 344 height 29
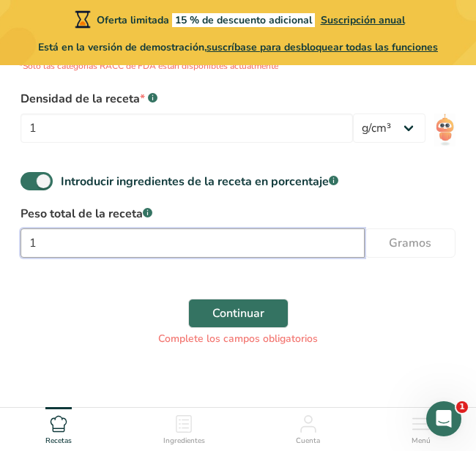
type input "1"
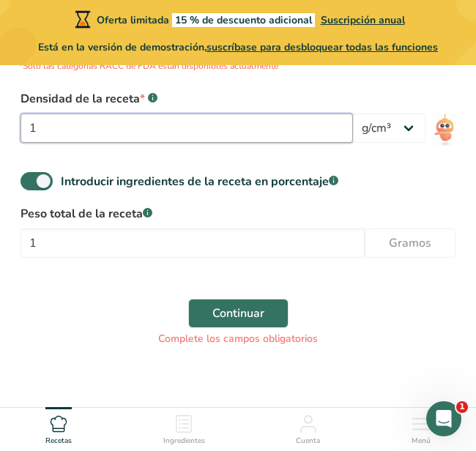
click at [210, 125] on input "1" at bounding box center [187, 128] width 333 height 29
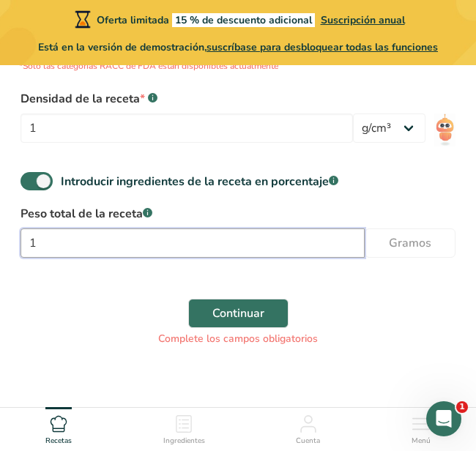
click at [284, 237] on input "1" at bounding box center [193, 243] width 344 height 29
type input "2"
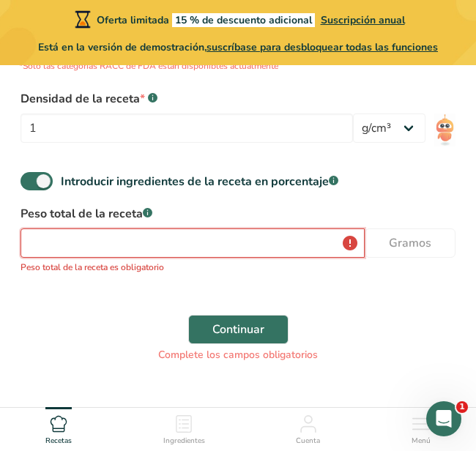
click at [322, 242] on input "number" at bounding box center [193, 243] width 344 height 29
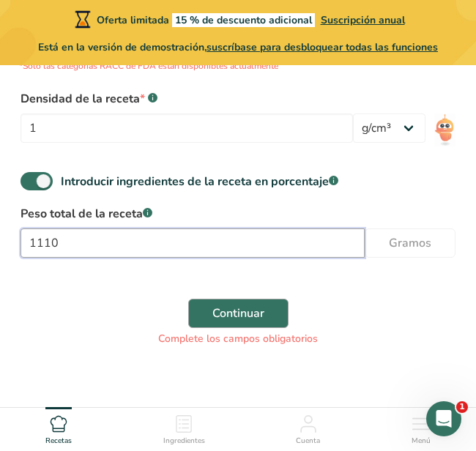
type input "1110"
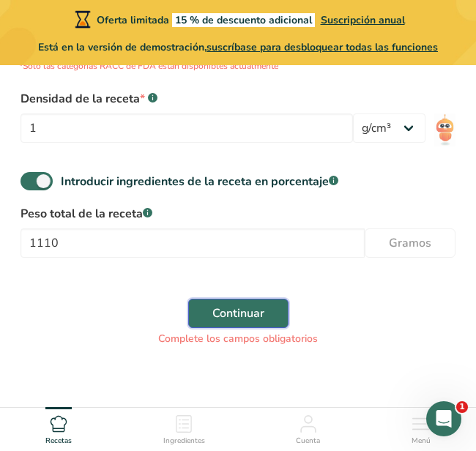
click at [270, 303] on button "Continuar" at bounding box center [238, 313] width 100 height 29
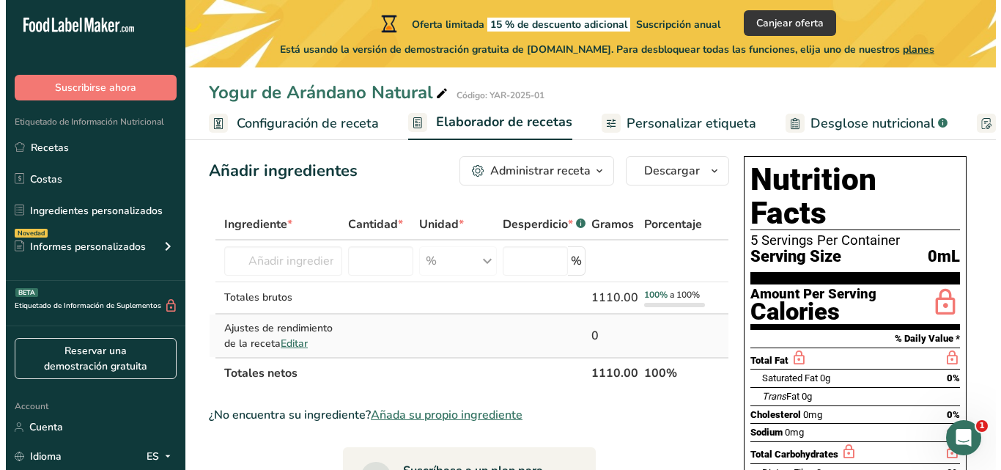
scroll to position [73, 0]
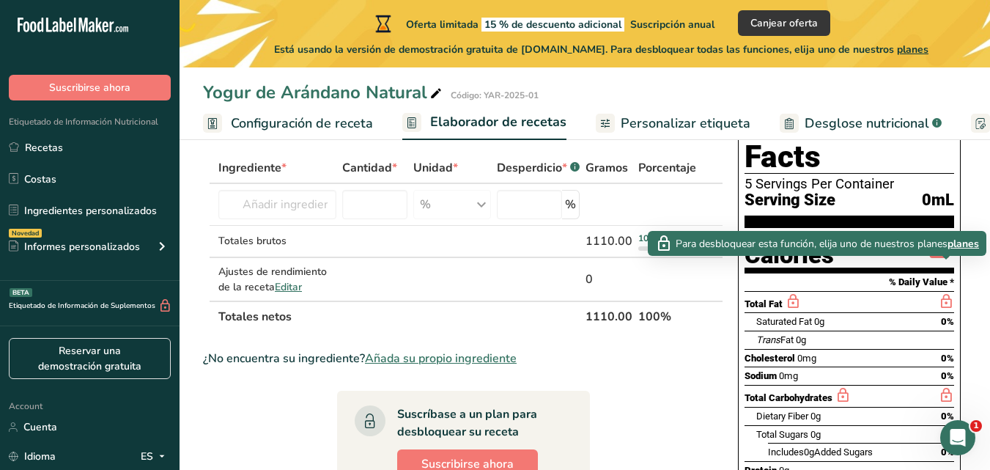
click at [941, 292] on icon at bounding box center [946, 301] width 16 height 18
click at [958, 242] on span "planes" at bounding box center [962, 243] width 31 height 15
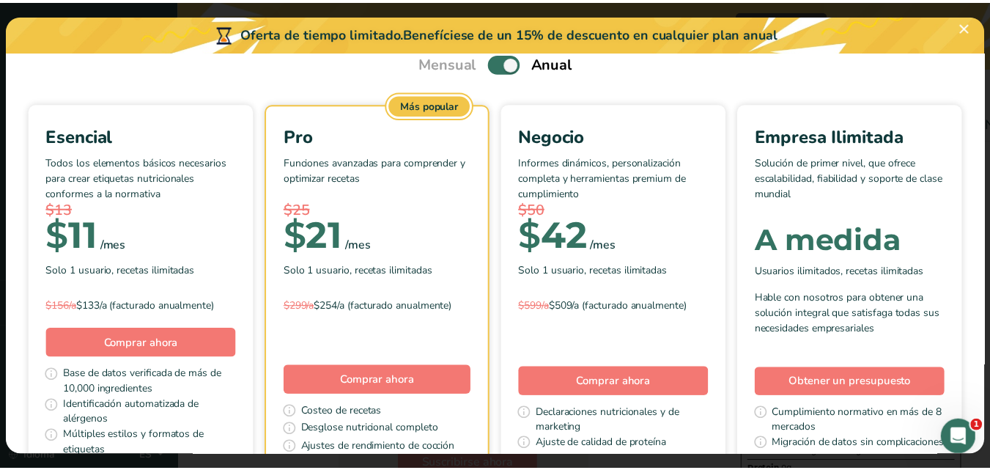
scroll to position [147, 0]
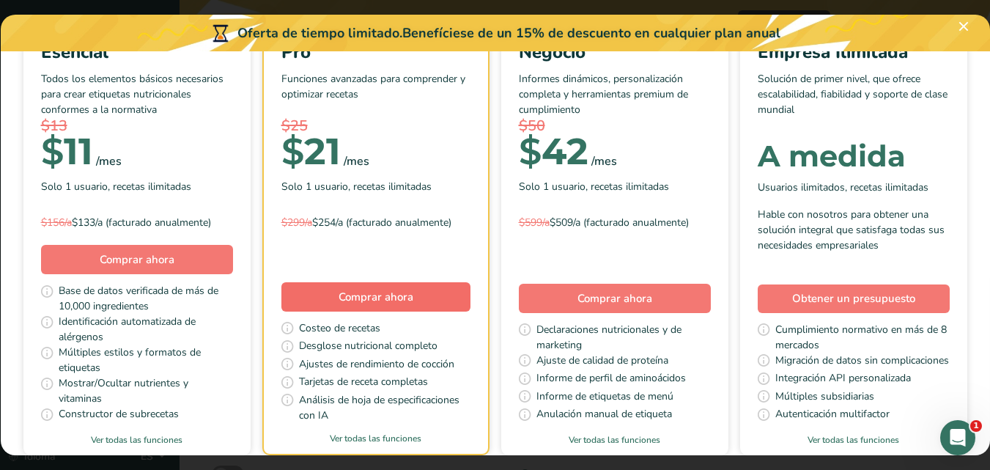
scroll to position [240, 0]
